Goal: Information Seeking & Learning: Learn about a topic

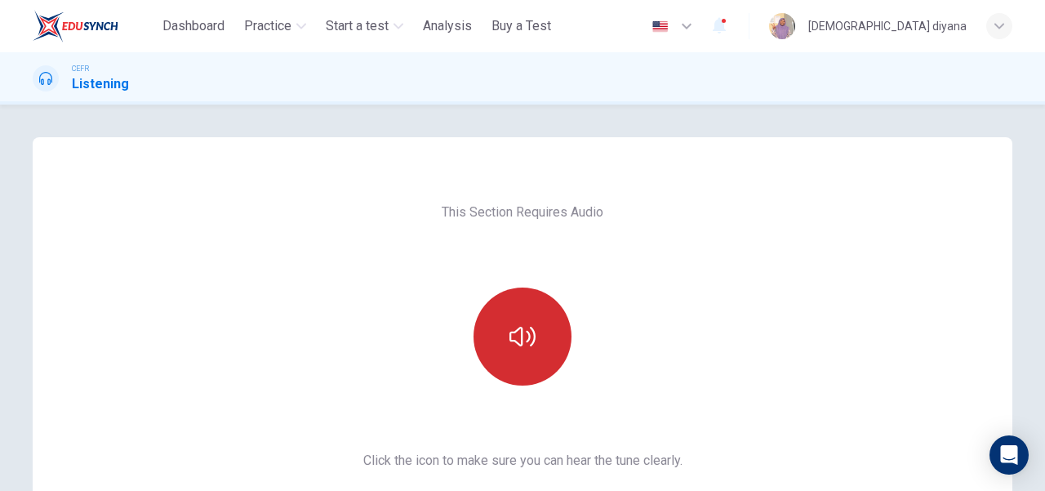
click at [513, 332] on icon "button" at bounding box center [522, 336] width 26 height 26
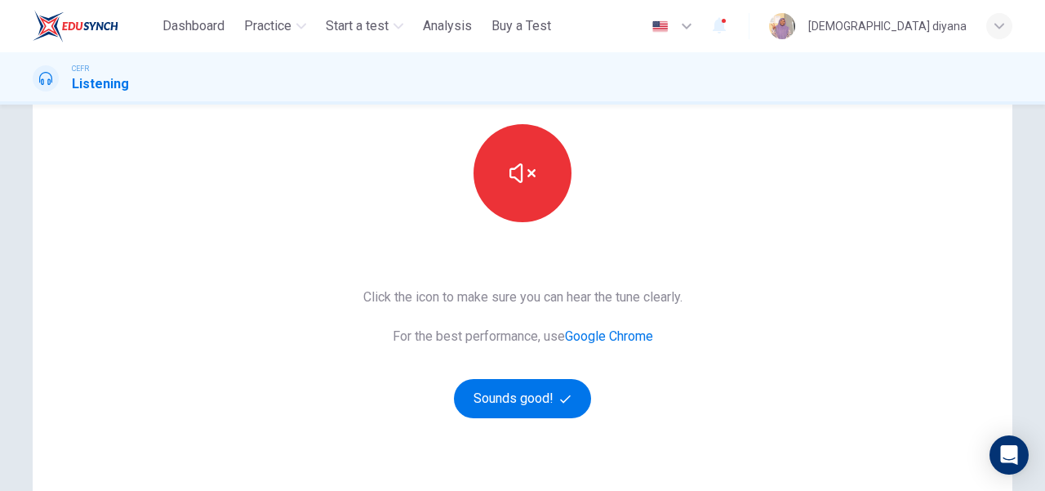
scroll to position [245, 0]
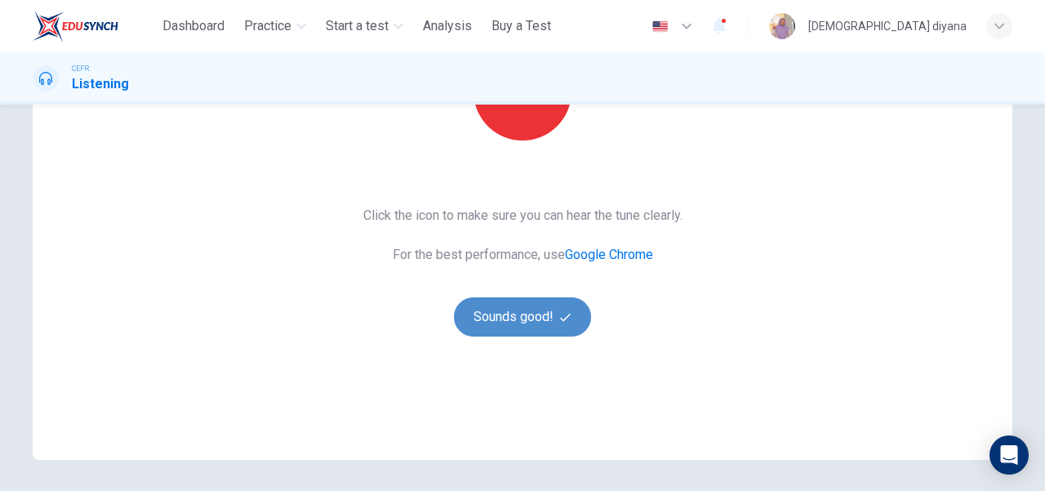
click at [542, 322] on button "Sounds good!" at bounding box center [522, 316] width 137 height 39
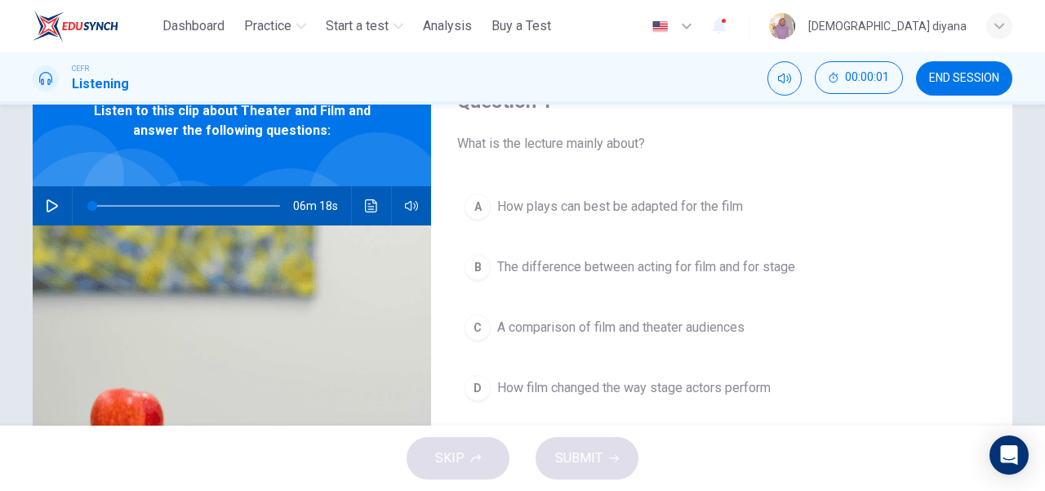
scroll to position [0, 0]
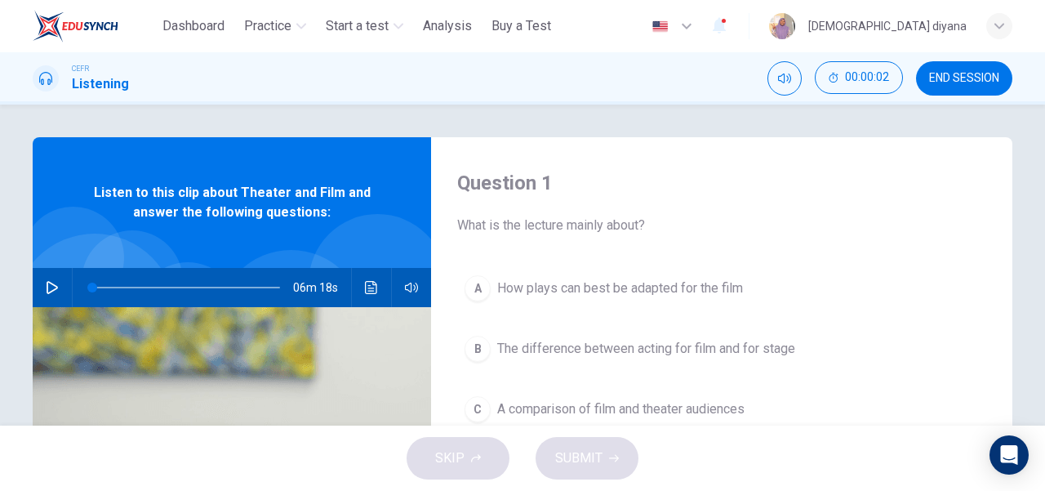
click at [47, 286] on icon "button" at bounding box center [52, 287] width 13 height 13
click at [600, 159] on div "Question 1 What is the lecture mainly about? A How plays can best be adapted fo…" at bounding box center [721, 420] width 581 height 567
click at [52, 288] on icon "button" at bounding box center [51, 287] width 9 height 10
type input "**"
click at [1001, 79] on button "END SESSION" at bounding box center [964, 78] width 96 height 34
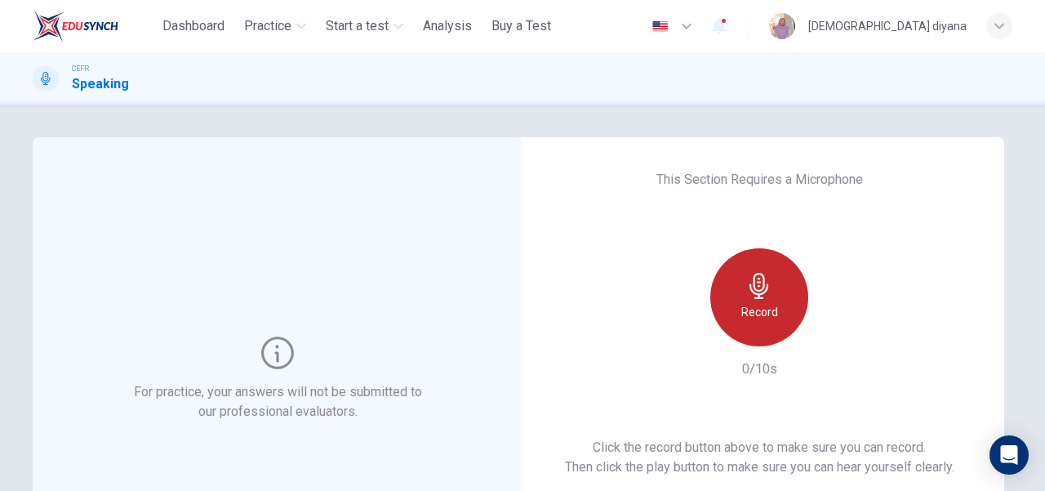
click at [766, 285] on icon "button" at bounding box center [759, 286] width 26 height 26
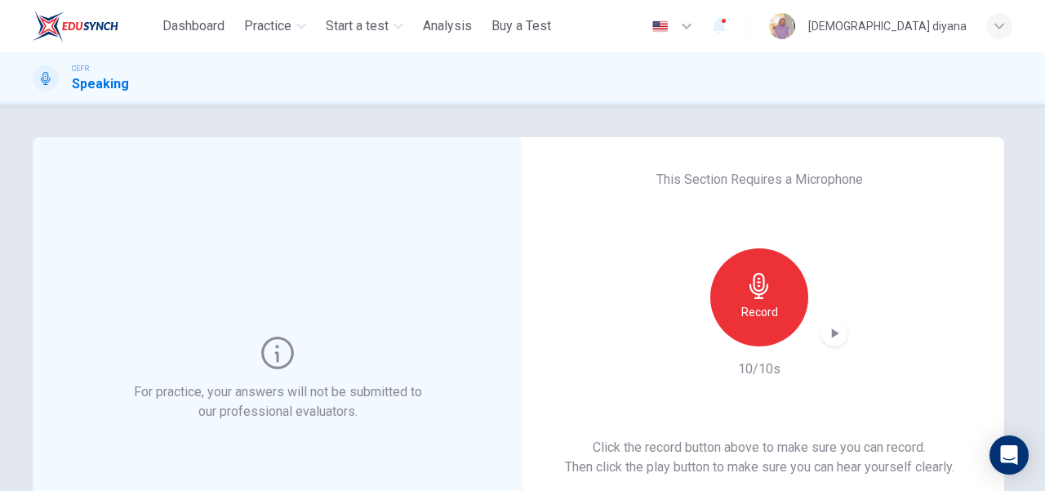
click at [837, 331] on icon "button" at bounding box center [834, 333] width 16 height 16
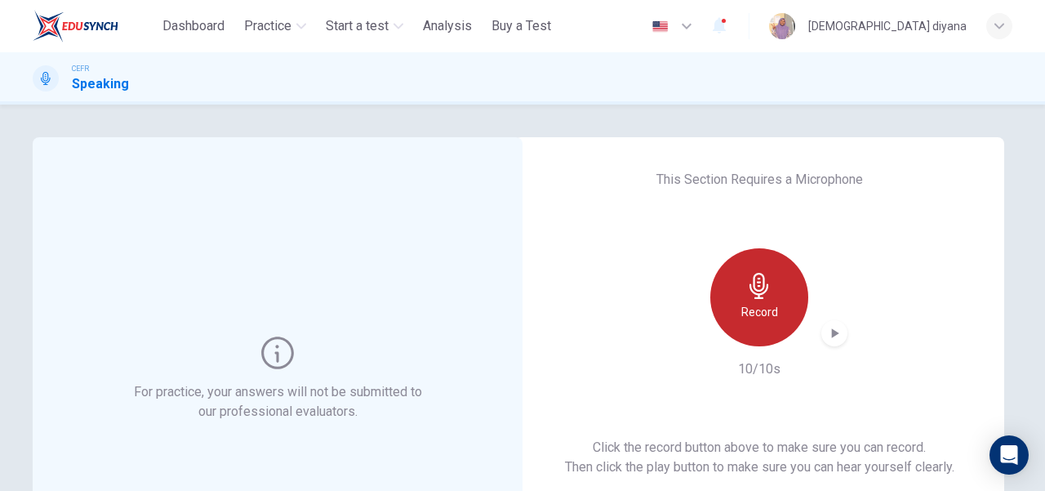
click at [757, 291] on icon "button" at bounding box center [759, 286] width 26 height 26
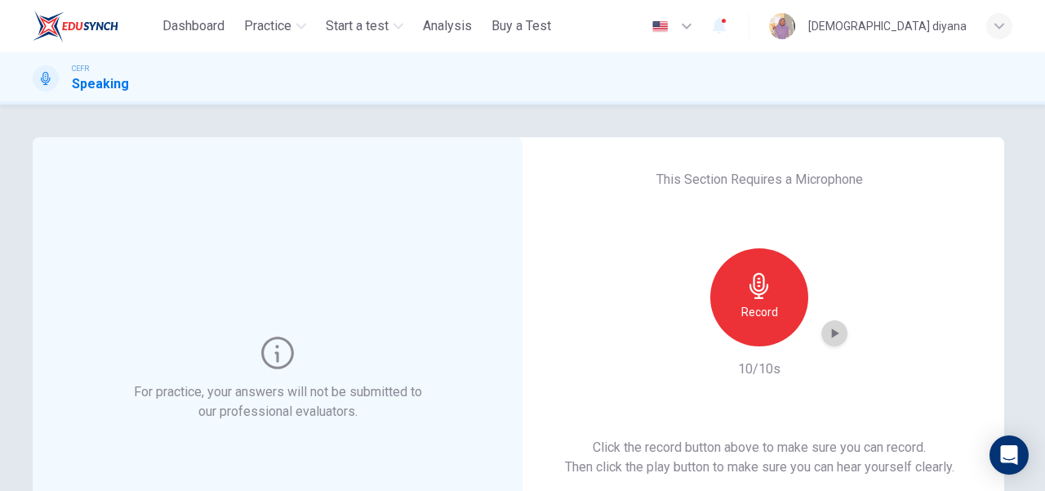
click at [833, 326] on icon "button" at bounding box center [834, 333] width 16 height 16
click at [747, 291] on icon "button" at bounding box center [759, 286] width 26 height 26
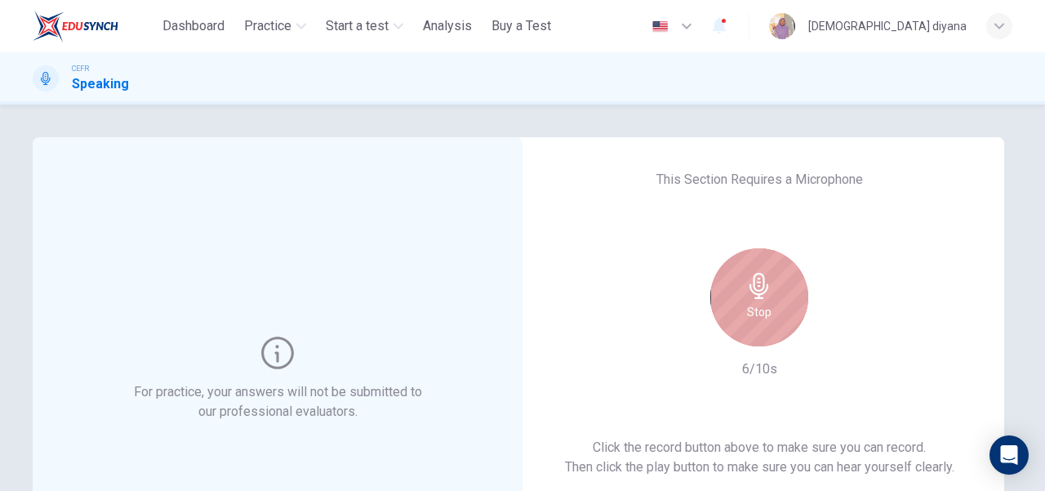
click at [749, 291] on icon "button" at bounding box center [758, 286] width 19 height 26
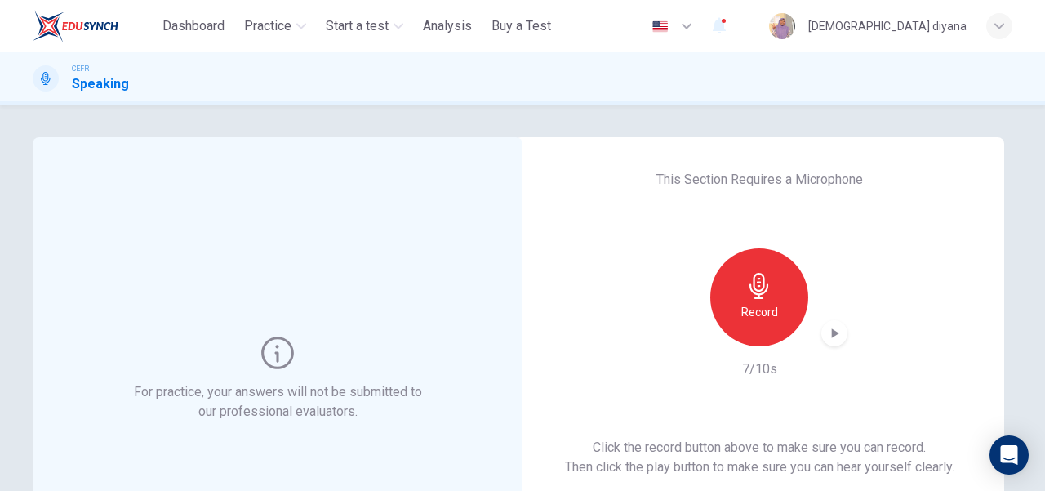
click at [826, 335] on icon "button" at bounding box center [834, 333] width 16 height 16
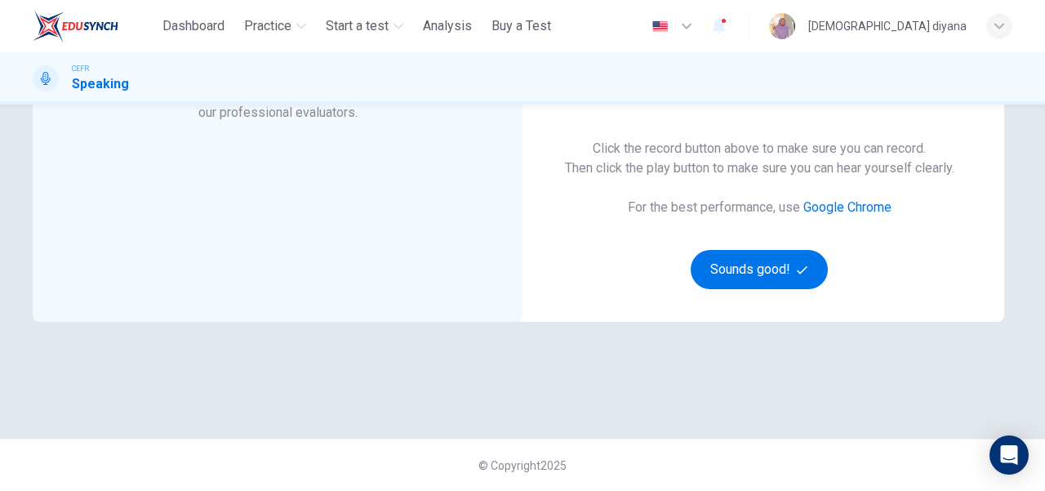
scroll to position [135, 0]
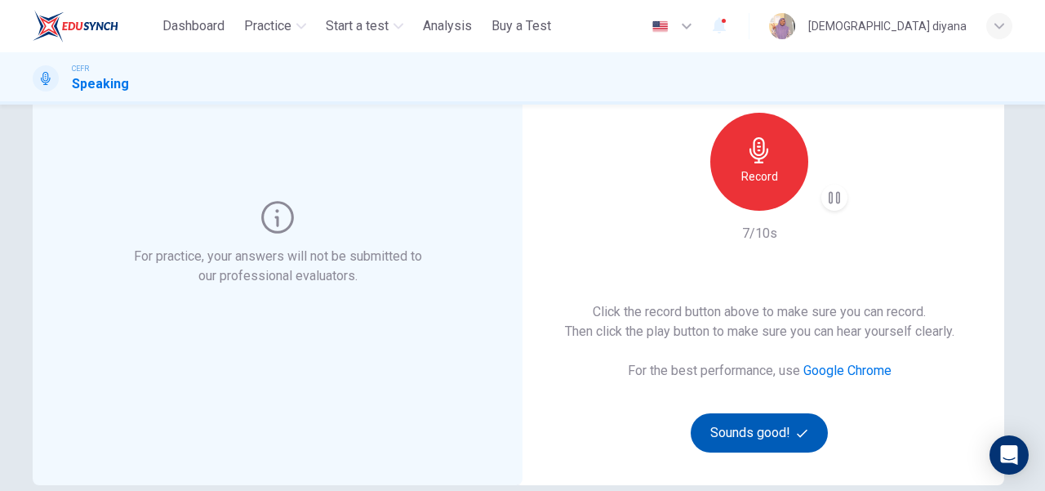
click at [768, 435] on button "Sounds good!" at bounding box center [758, 432] width 137 height 39
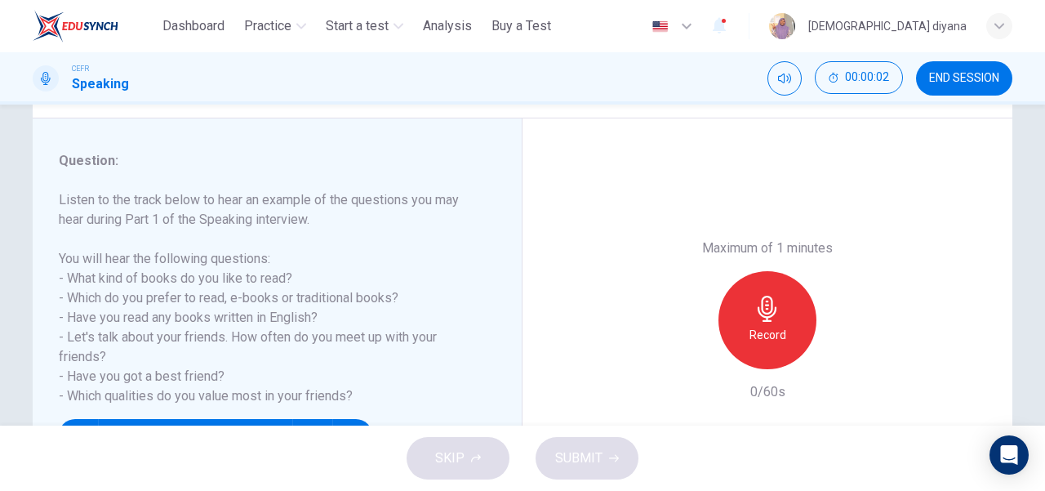
scroll to position [217, 0]
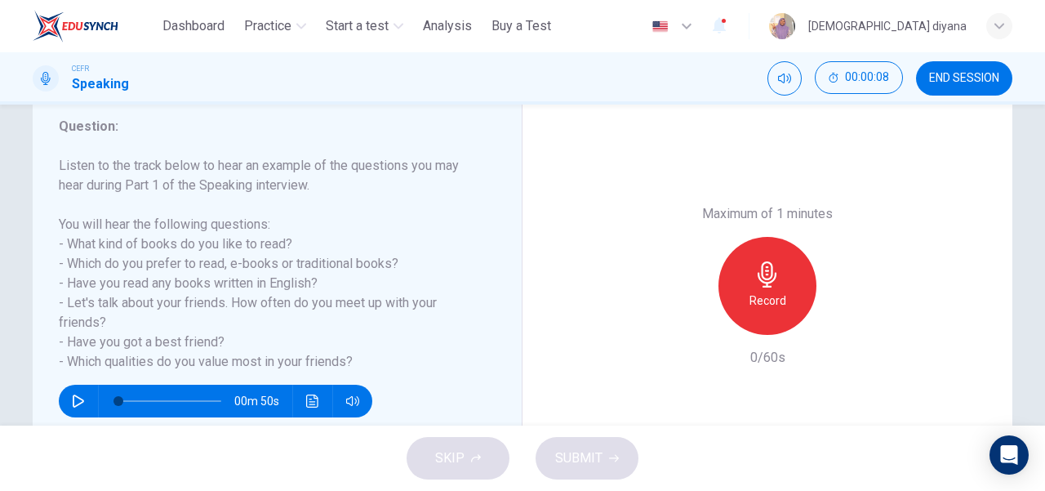
click at [942, 78] on span "END SESSION" at bounding box center [964, 78] width 70 height 13
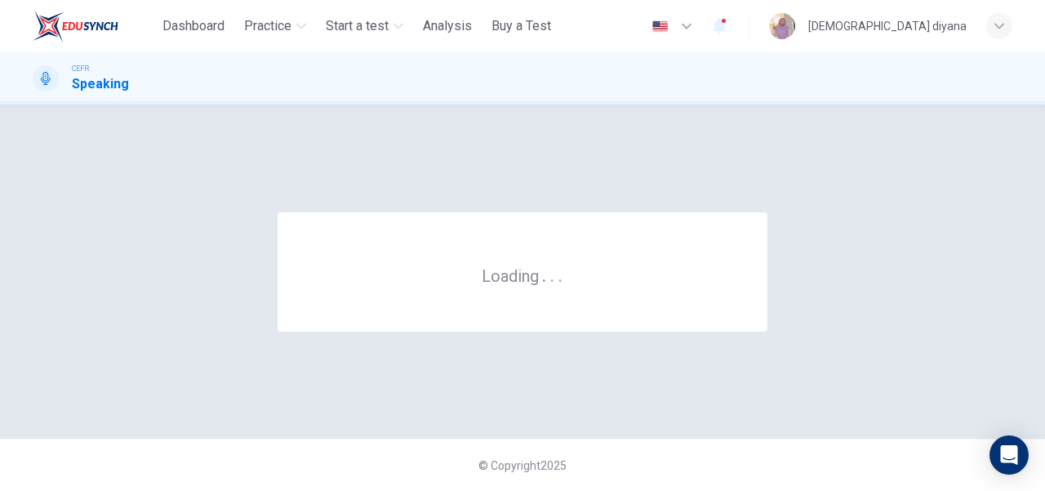
scroll to position [0, 0]
